Goal: Task Accomplishment & Management: Manage account settings

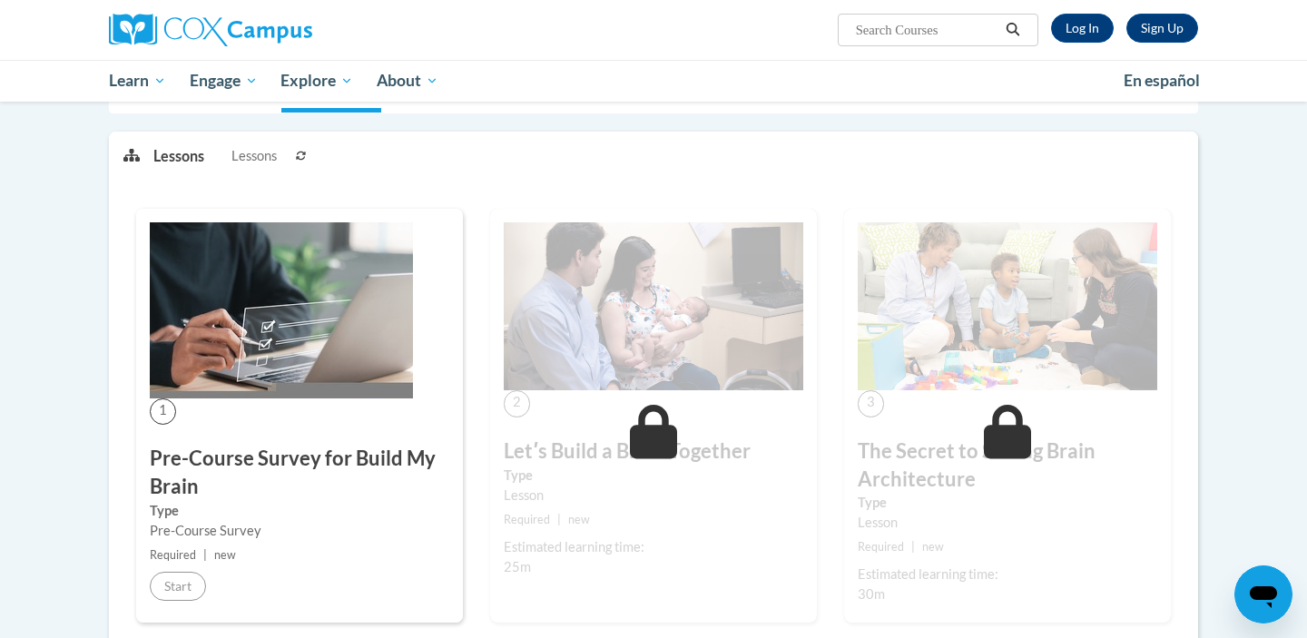
scroll to position [206, 0]
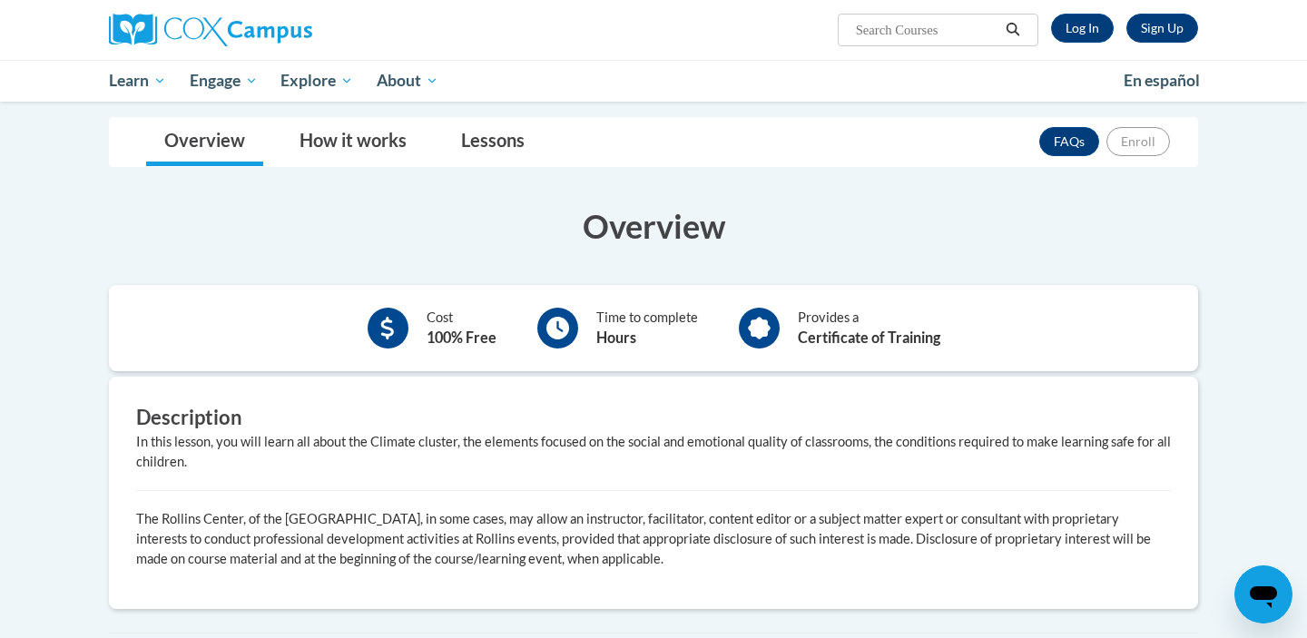
scroll to position [257, 0]
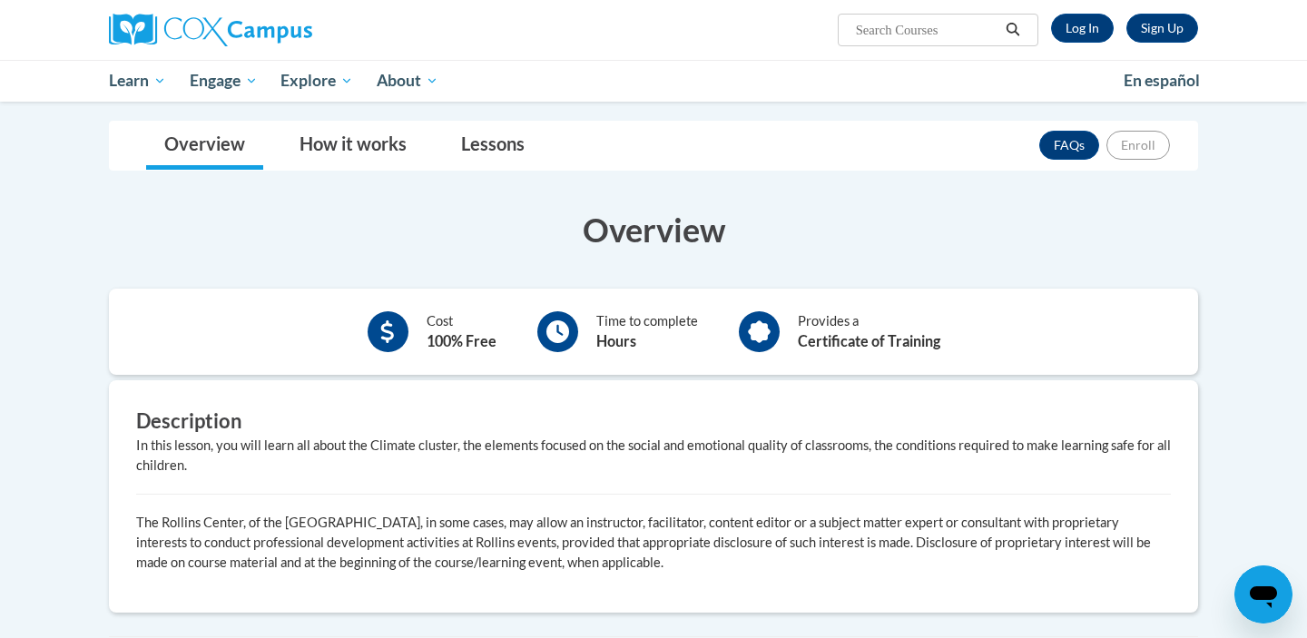
click at [194, 15] on img at bounding box center [210, 30] width 203 height 33
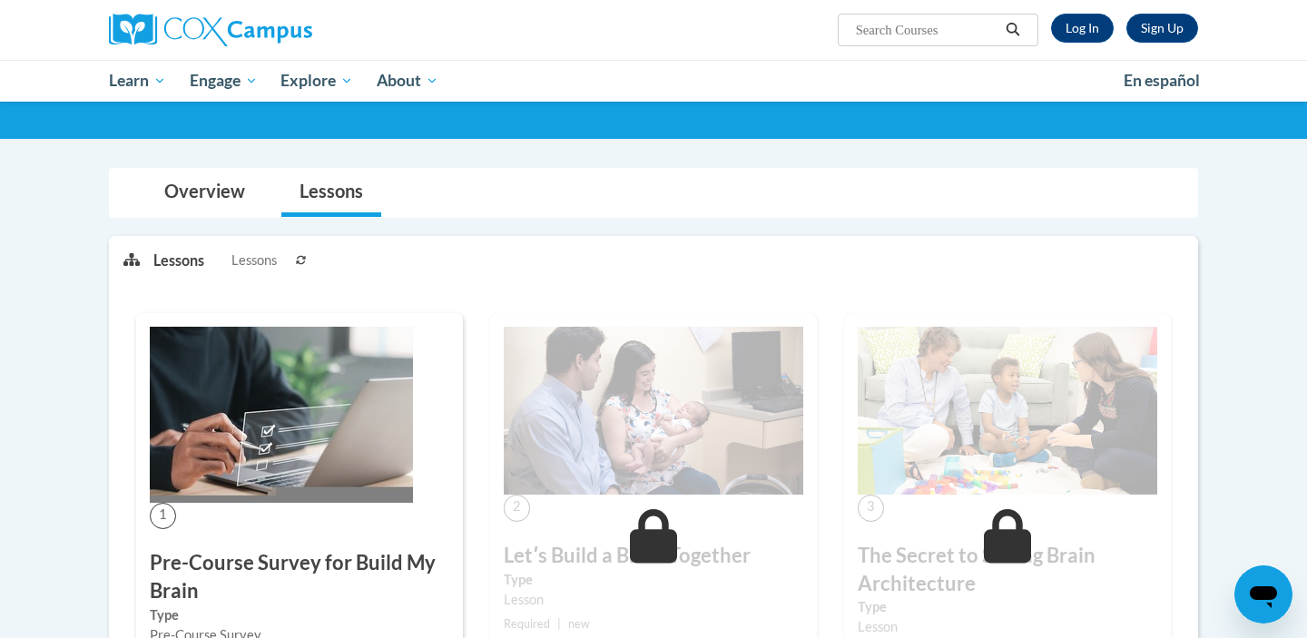
scroll to position [78, 0]
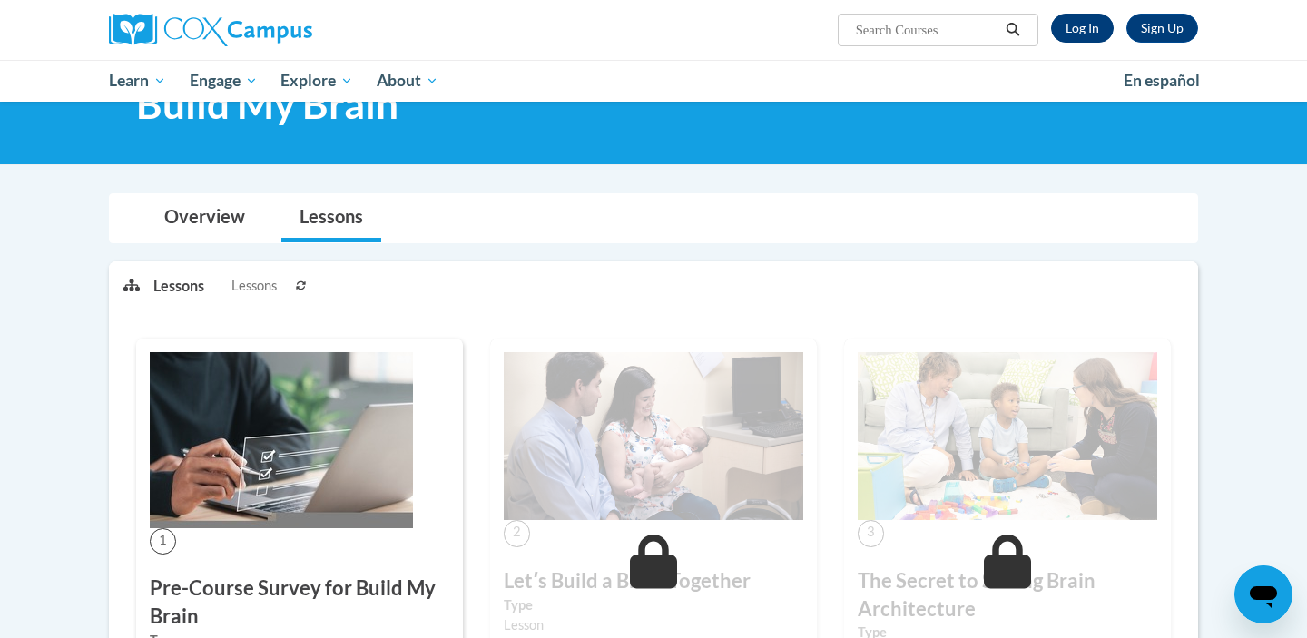
click at [1071, 27] on link "Log In" at bounding box center [1082, 28] width 63 height 29
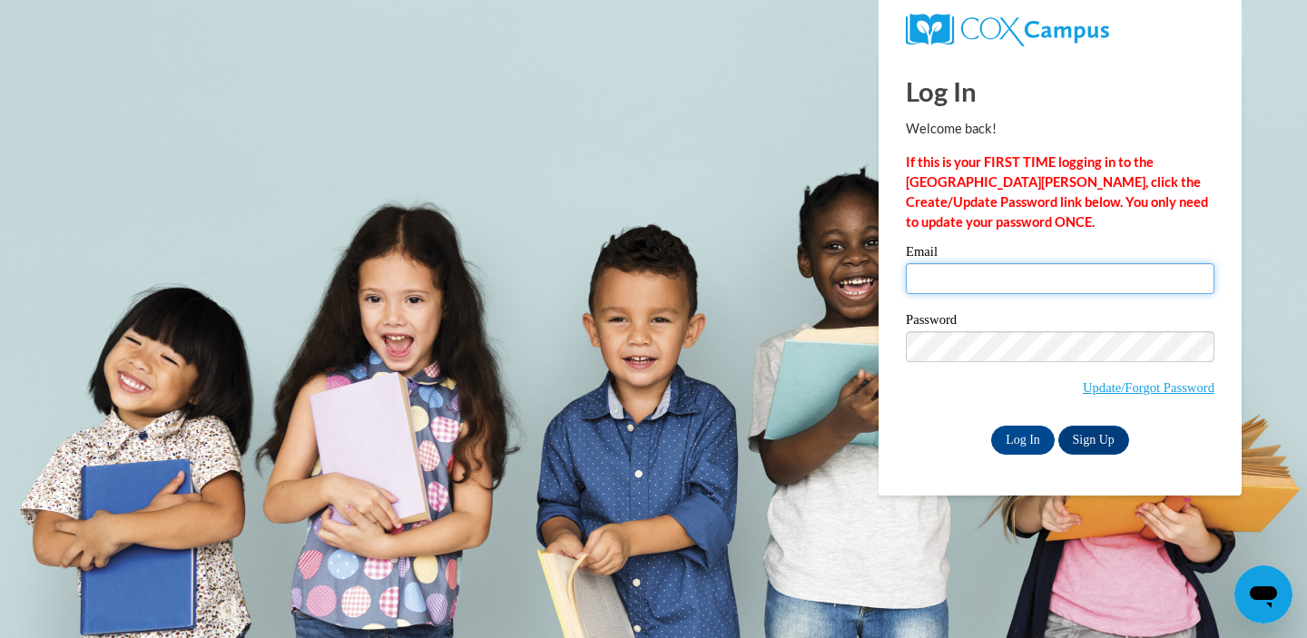
type input "tootsie9291@hotmail.com"
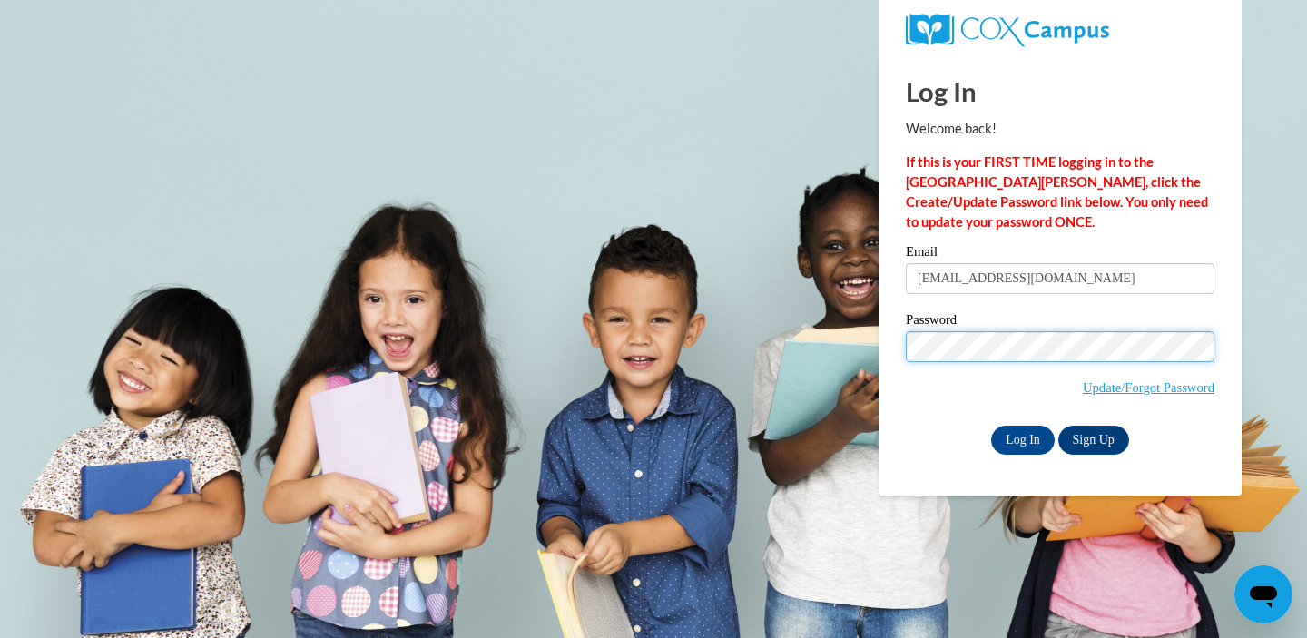
click at [1021, 436] on input "Log In" at bounding box center [1023, 440] width 64 height 29
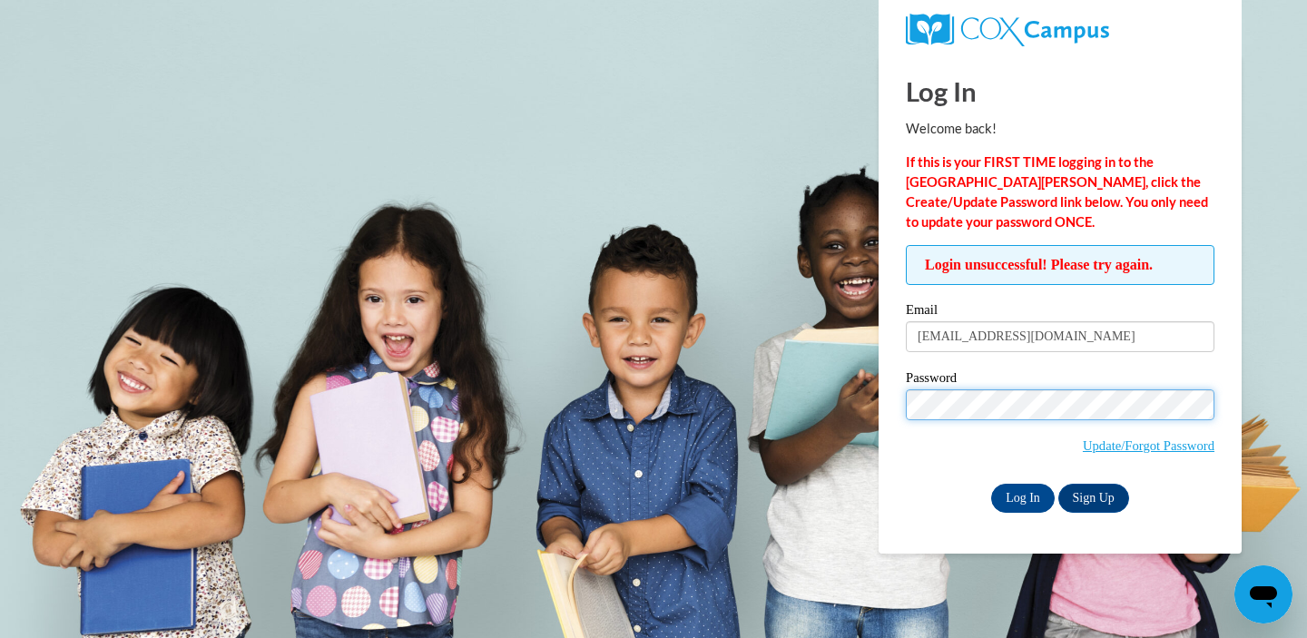
click at [1021, 494] on input "Log In" at bounding box center [1023, 498] width 64 height 29
click at [1031, 494] on input "Log In" at bounding box center [1023, 498] width 64 height 29
click at [1145, 371] on label "Password" at bounding box center [1060, 380] width 308 height 18
click at [1021, 494] on input "Log In" at bounding box center [1023, 498] width 64 height 29
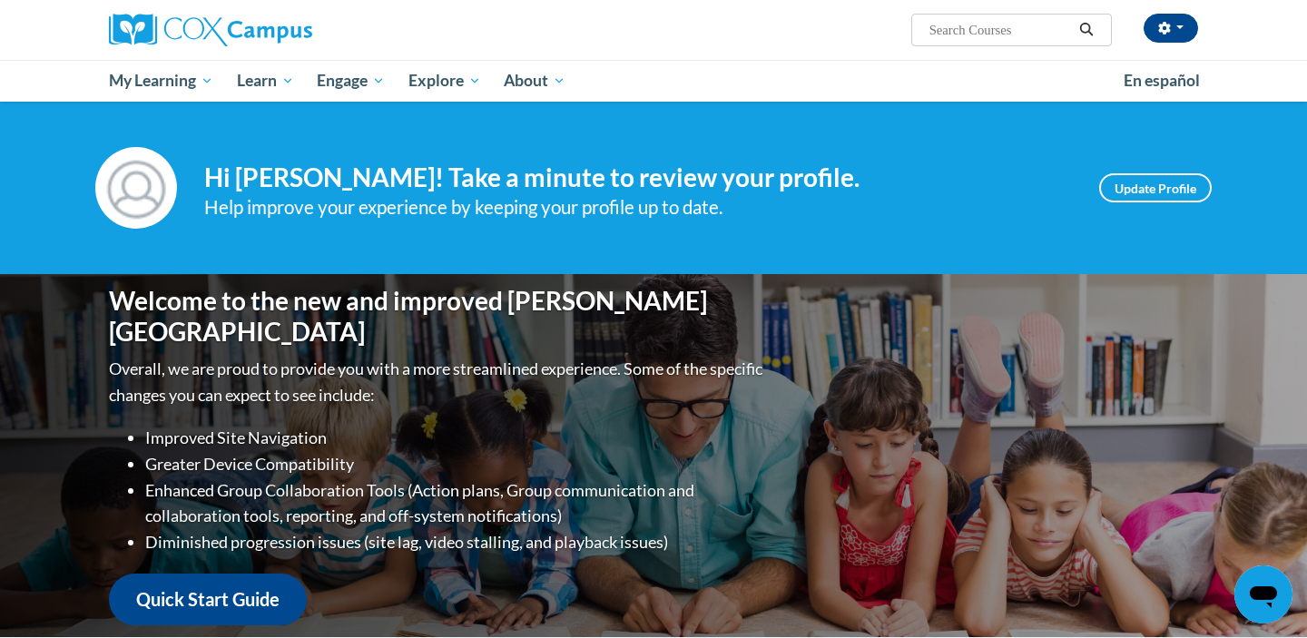
click at [1160, 5] on div "Maranda Ruroden (America/Chicago UTC-05:00) My Profile Inbox My Transcripts Log…" at bounding box center [839, 23] width 744 height 46
